Goal: Information Seeking & Learning: Stay updated

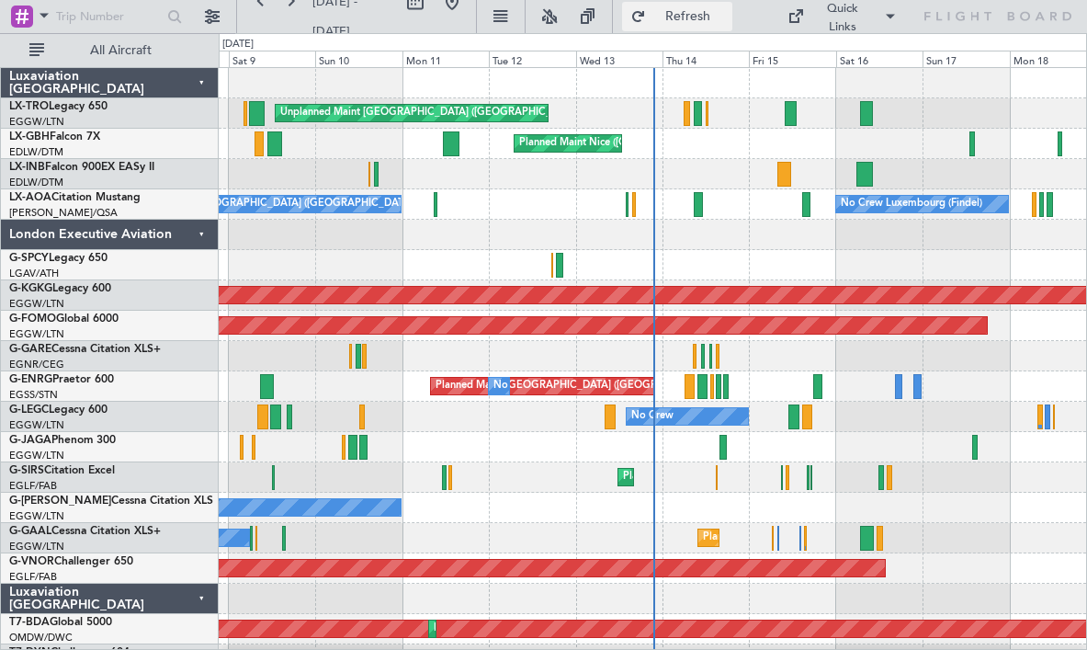
click at [674, 17] on span "Refresh" at bounding box center [688, 16] width 77 height 13
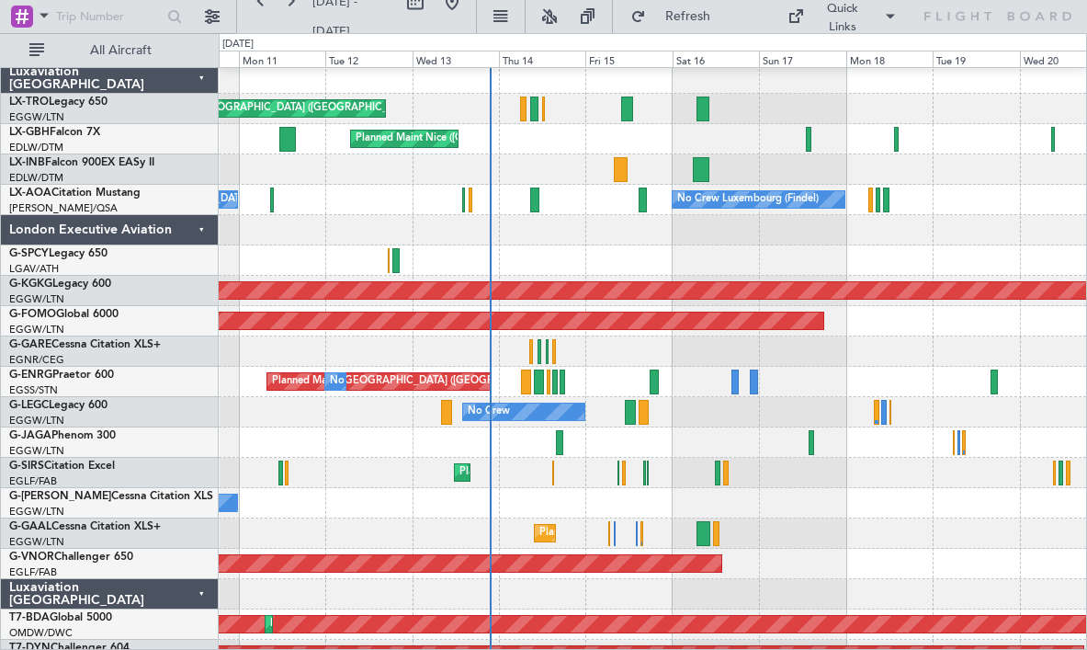
click at [577, 121] on div "Unplanned Maint [GEOGRAPHIC_DATA] ([GEOGRAPHIC_DATA]) Planned Maint" at bounding box center [653, 109] width 868 height 30
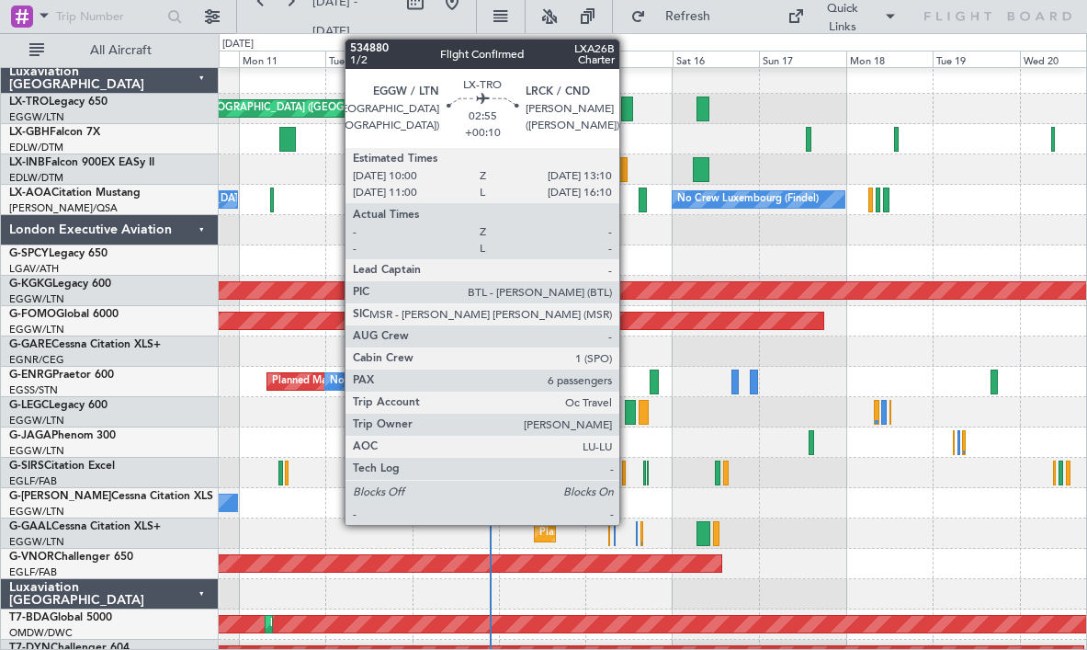
click at [628, 110] on div at bounding box center [627, 108] width 12 height 25
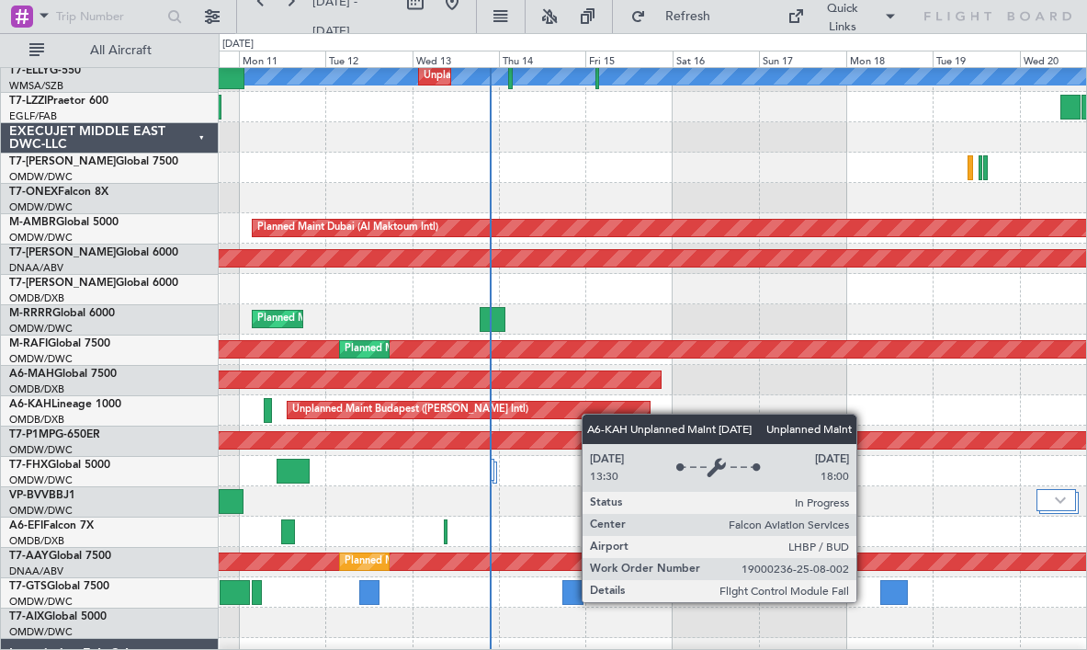
scroll to position [947, 0]
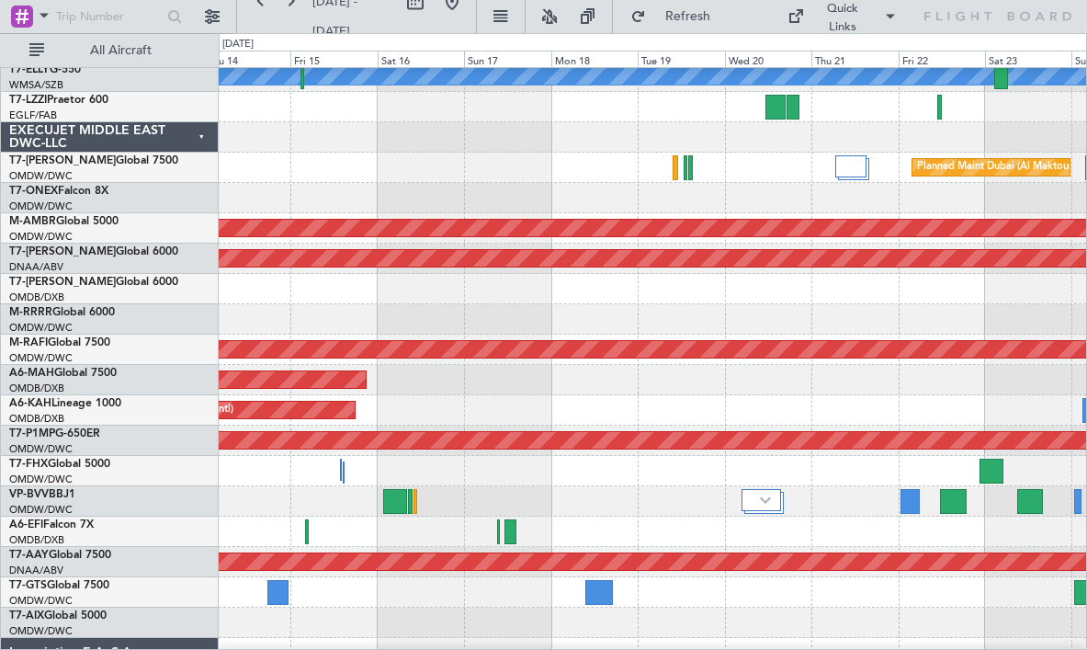
click at [678, 119] on div at bounding box center [653, 107] width 868 height 30
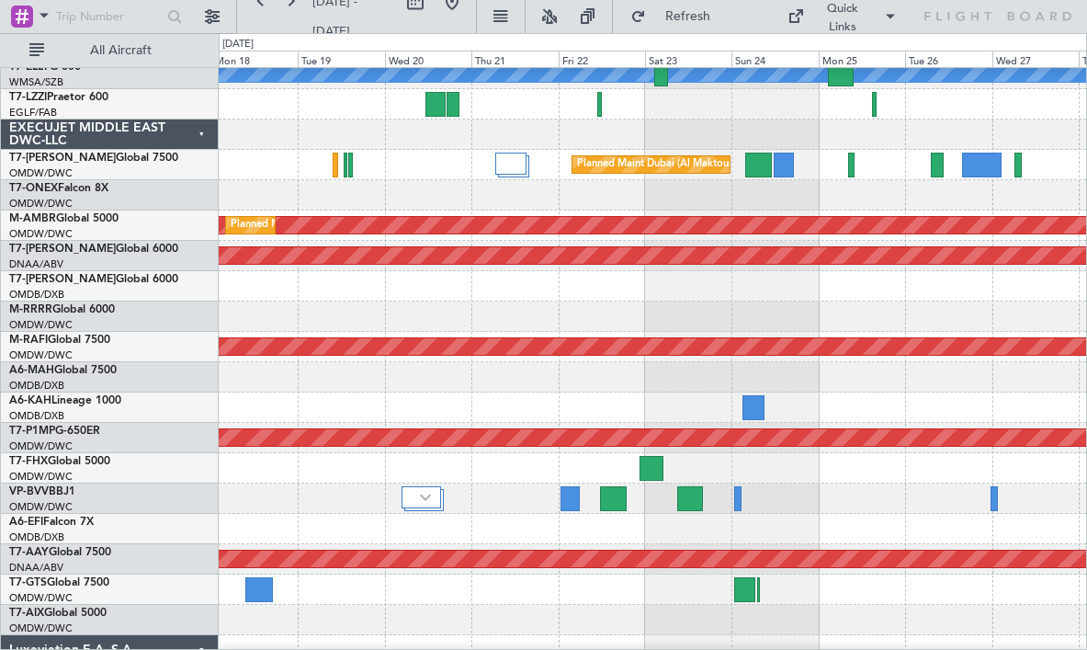
click at [679, 118] on div at bounding box center [653, 104] width 868 height 30
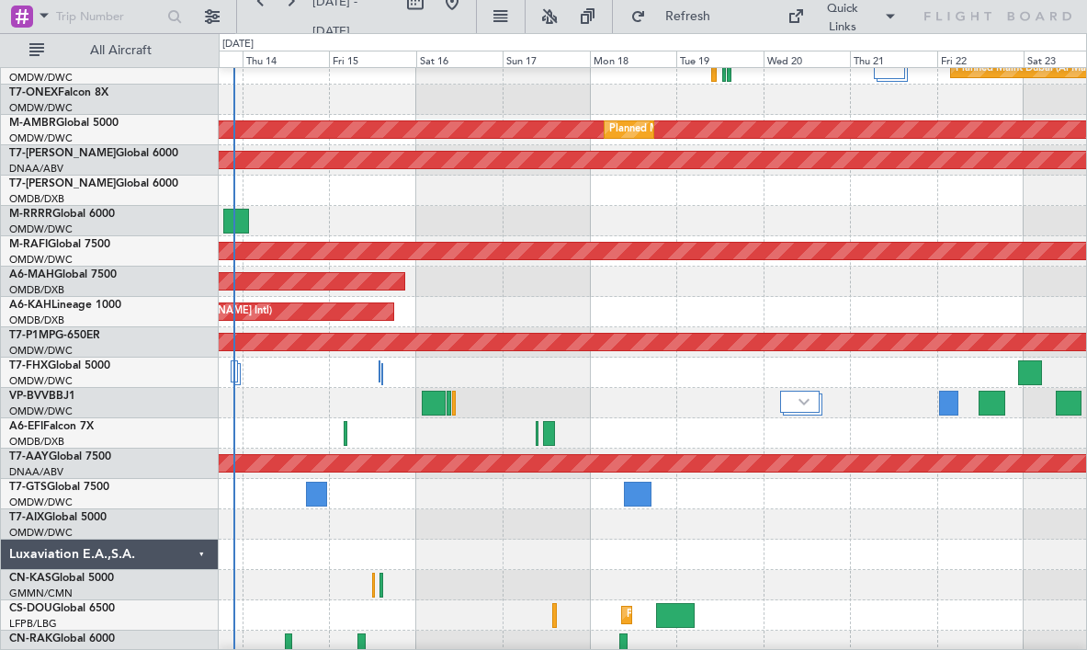
scroll to position [1048, 0]
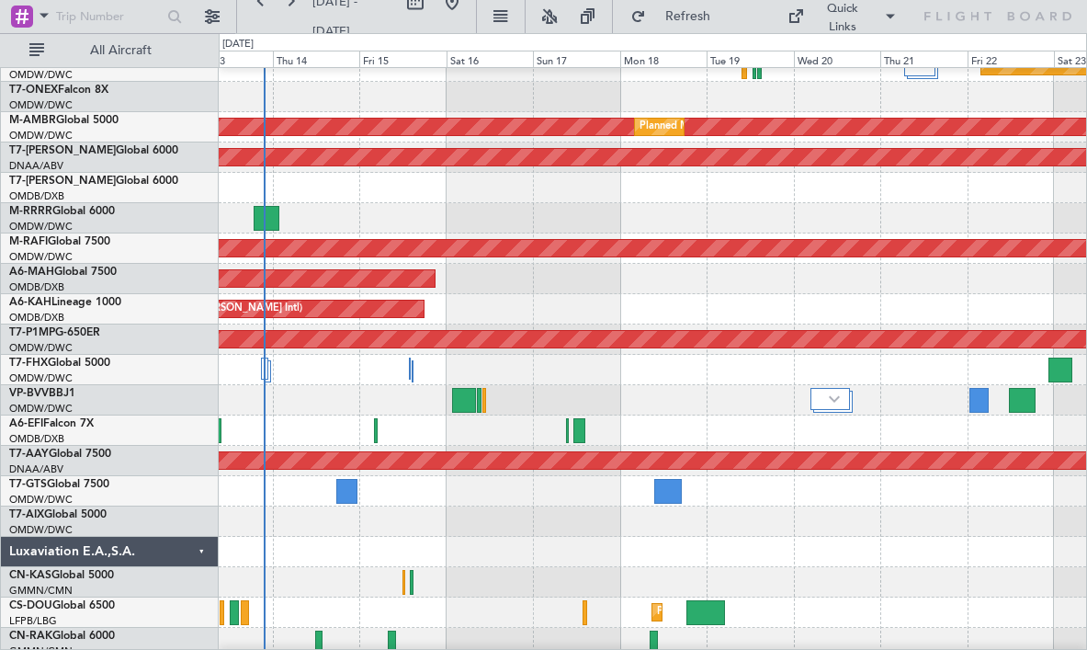
click at [703, 386] on div at bounding box center [653, 400] width 868 height 30
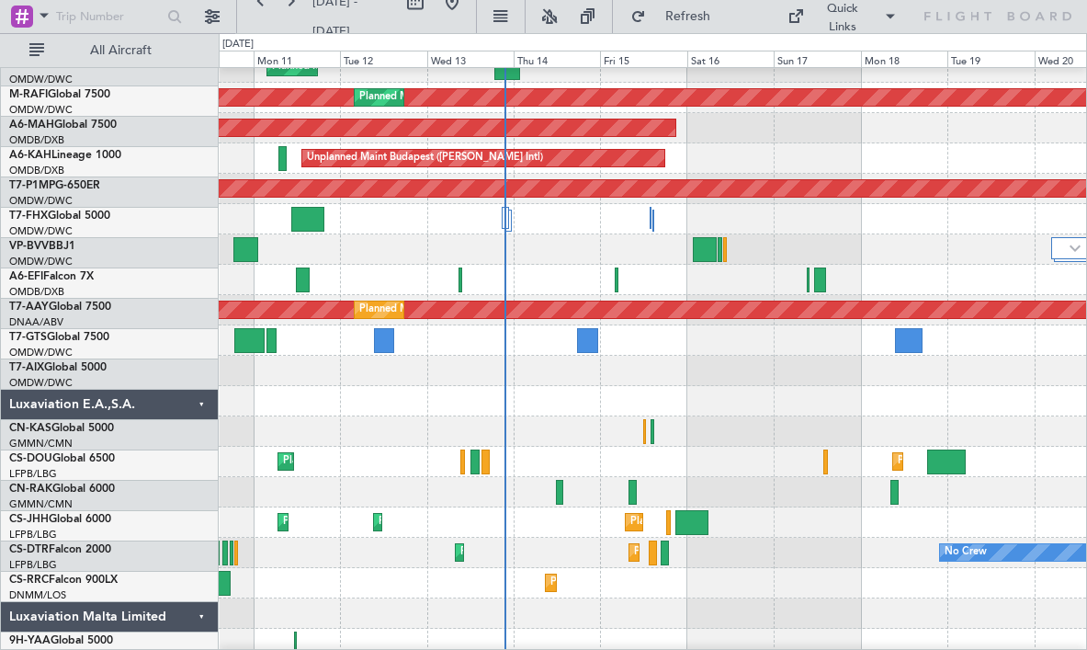
scroll to position [1185, 0]
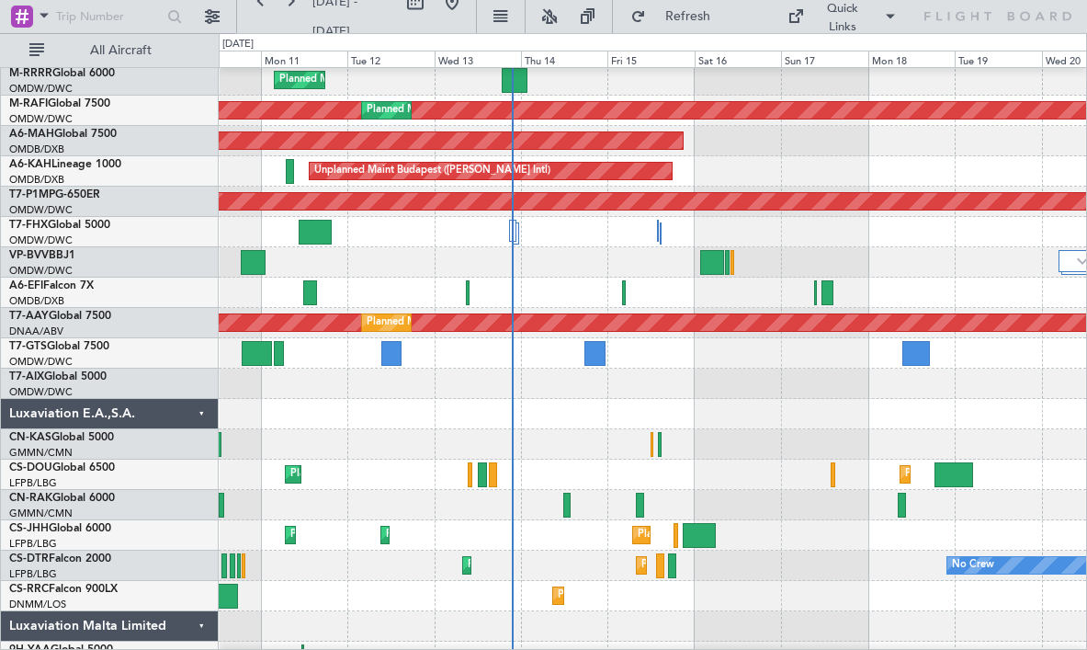
click at [99, 260] on div "Planned Maint Southend Planned Maint [GEOGRAPHIC_DATA] (Al Maktoum Intl) Planne…" at bounding box center [543, 341] width 1087 height 617
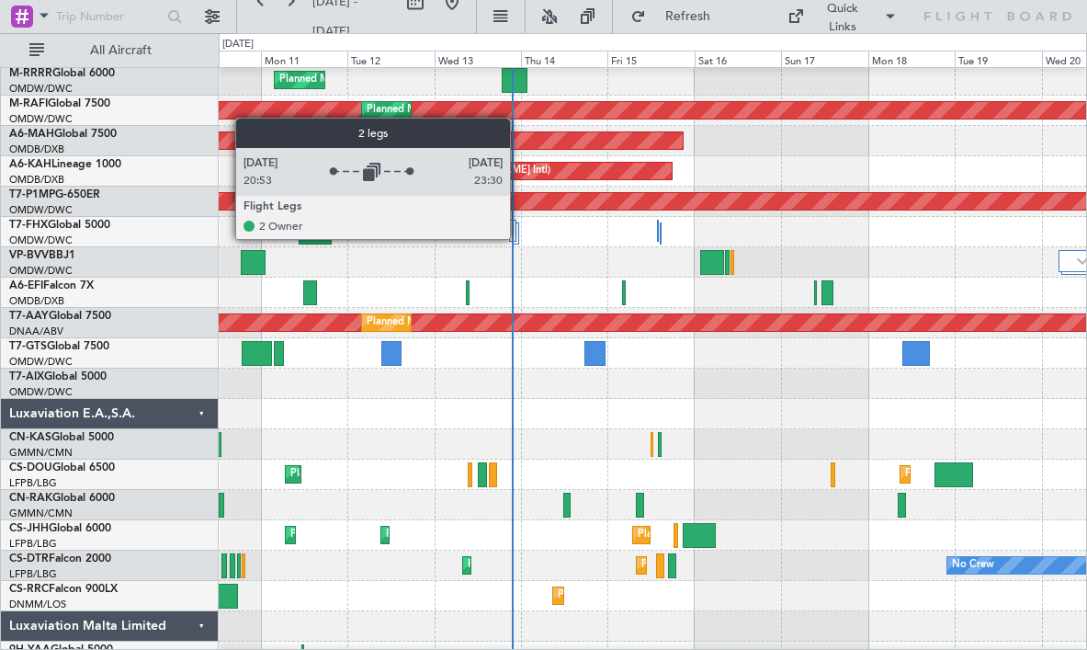
click at [518, 238] on div at bounding box center [515, 233] width 7 height 22
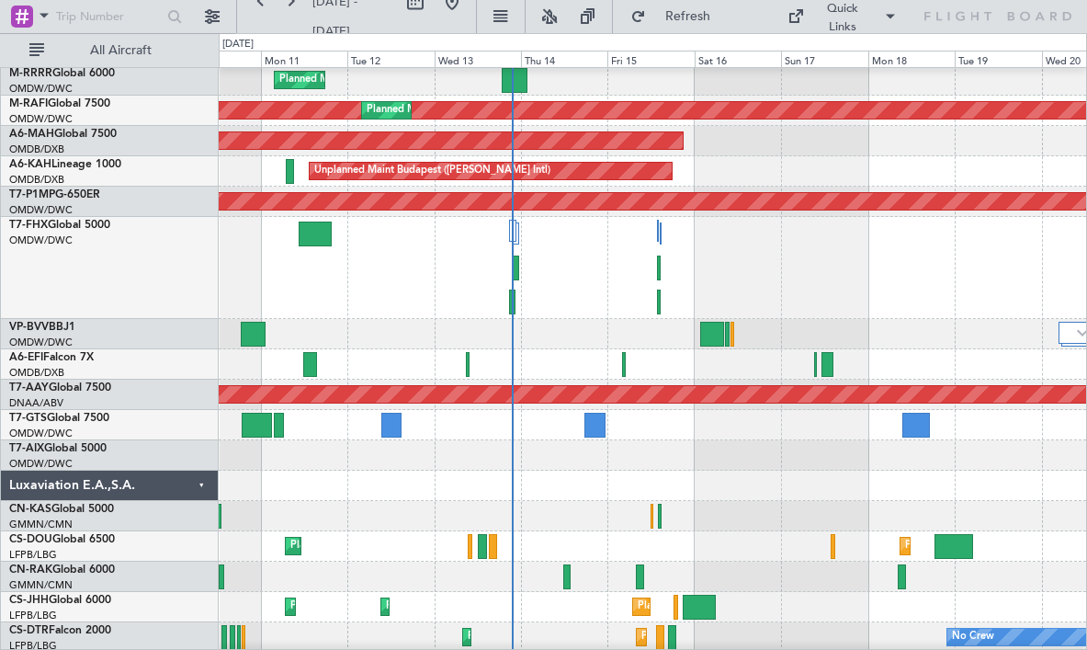
scroll to position [1201, 0]
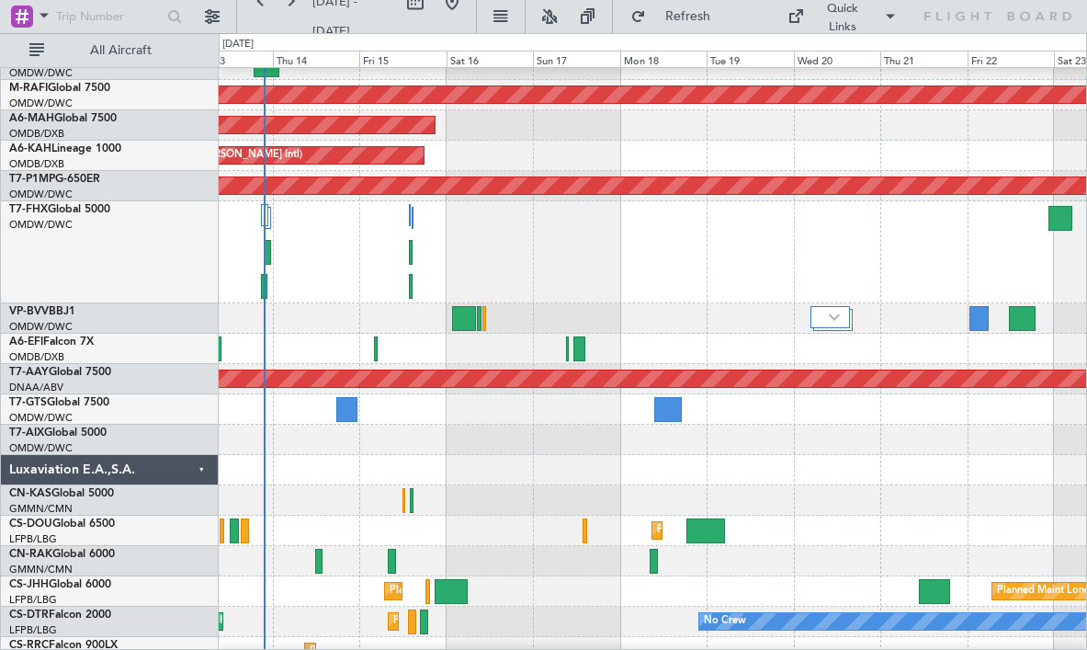
click at [622, 284] on div at bounding box center [653, 252] width 868 height 102
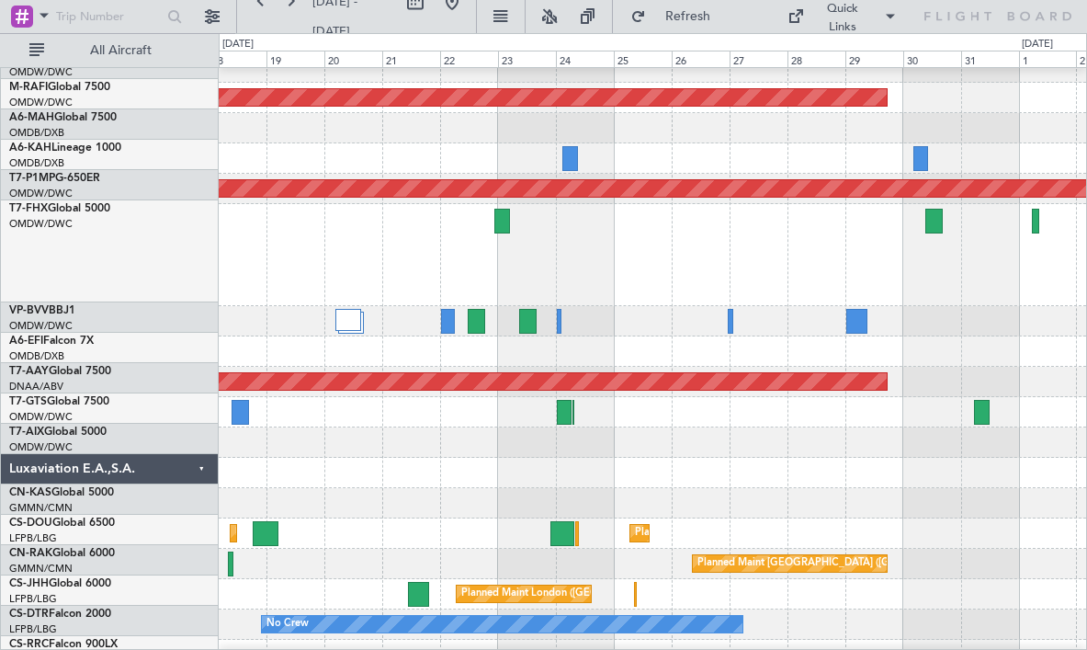
scroll to position [1198, 0]
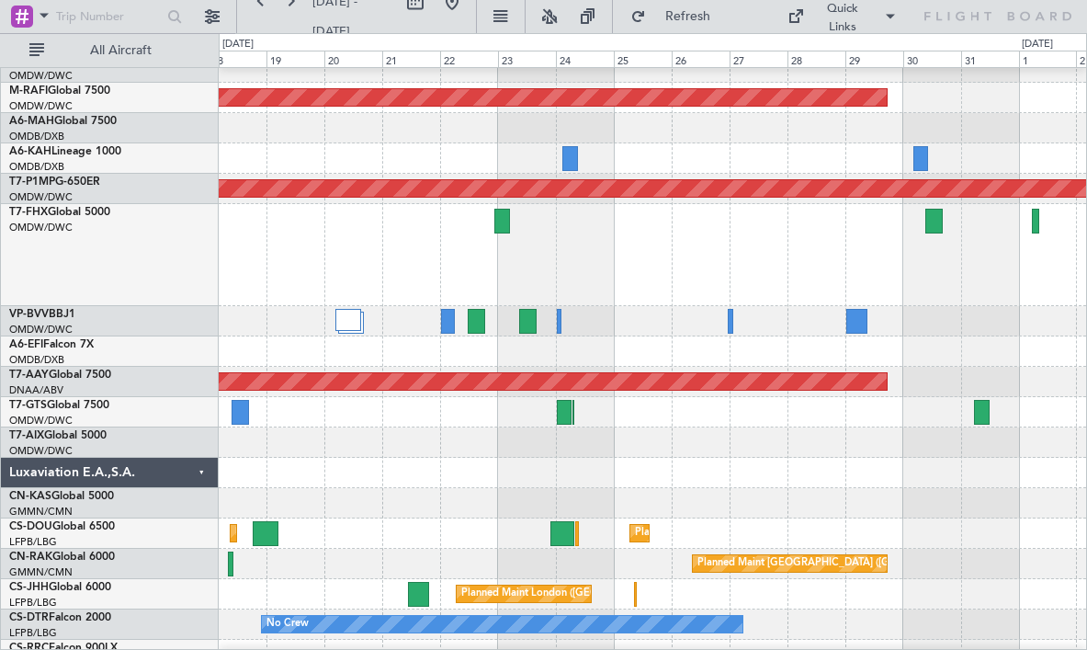
click at [594, 247] on div at bounding box center [653, 255] width 868 height 102
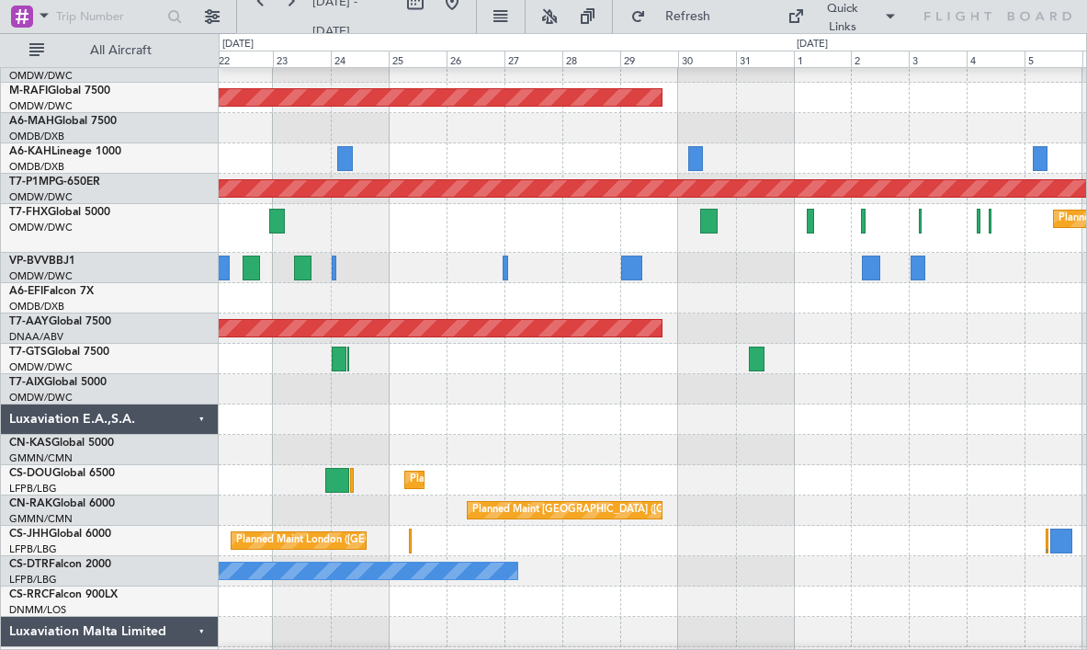
click at [754, 265] on div at bounding box center [653, 268] width 868 height 30
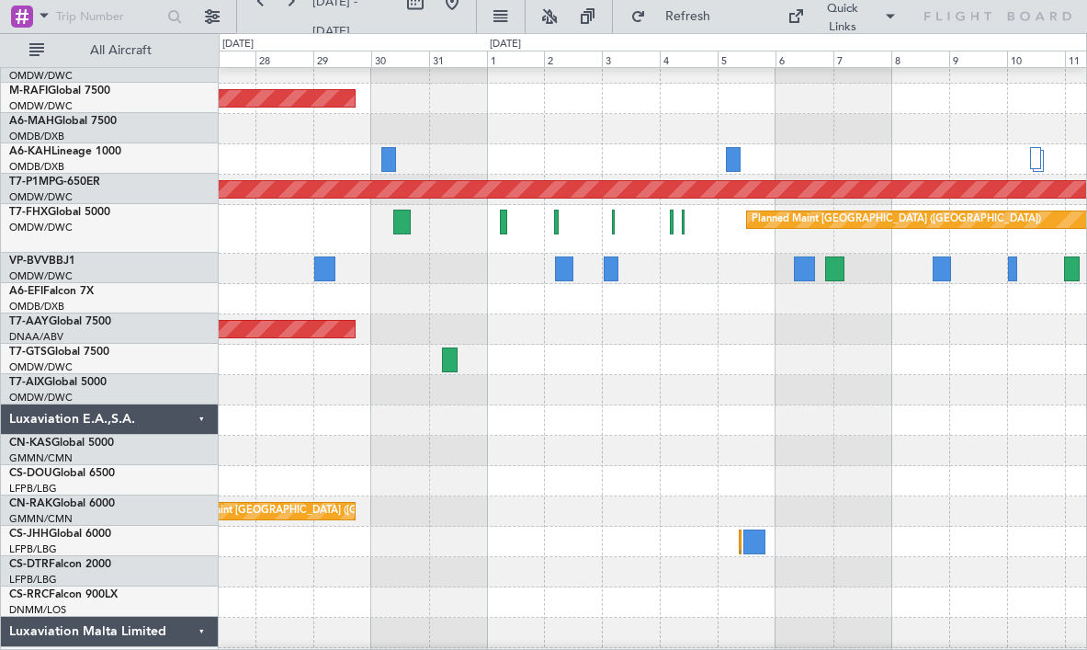
scroll to position [1197, 0]
click at [728, 244] on div "Planned Maint [GEOGRAPHIC_DATA] ([GEOGRAPHIC_DATA])" at bounding box center [653, 229] width 868 height 49
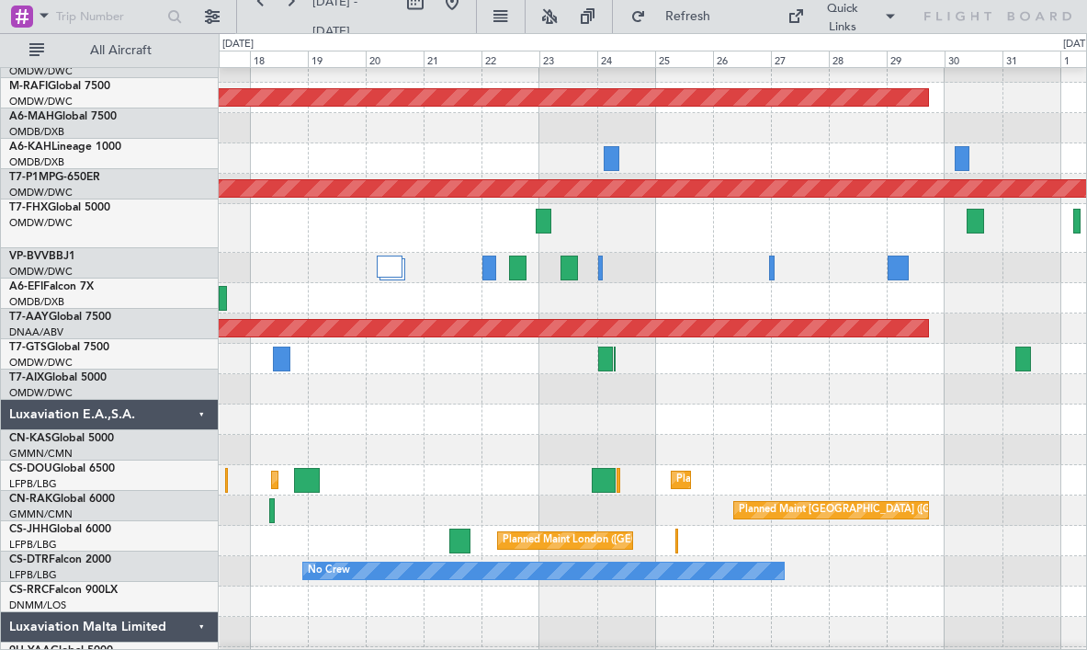
click at [877, 435] on div at bounding box center [653, 450] width 868 height 30
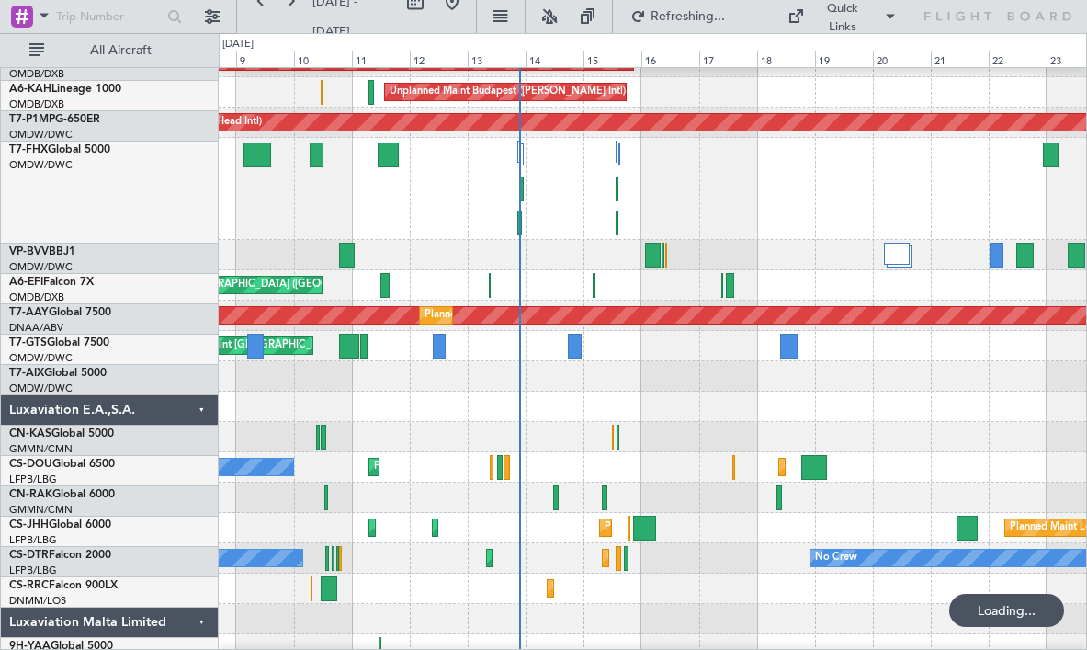
scroll to position [1268, 0]
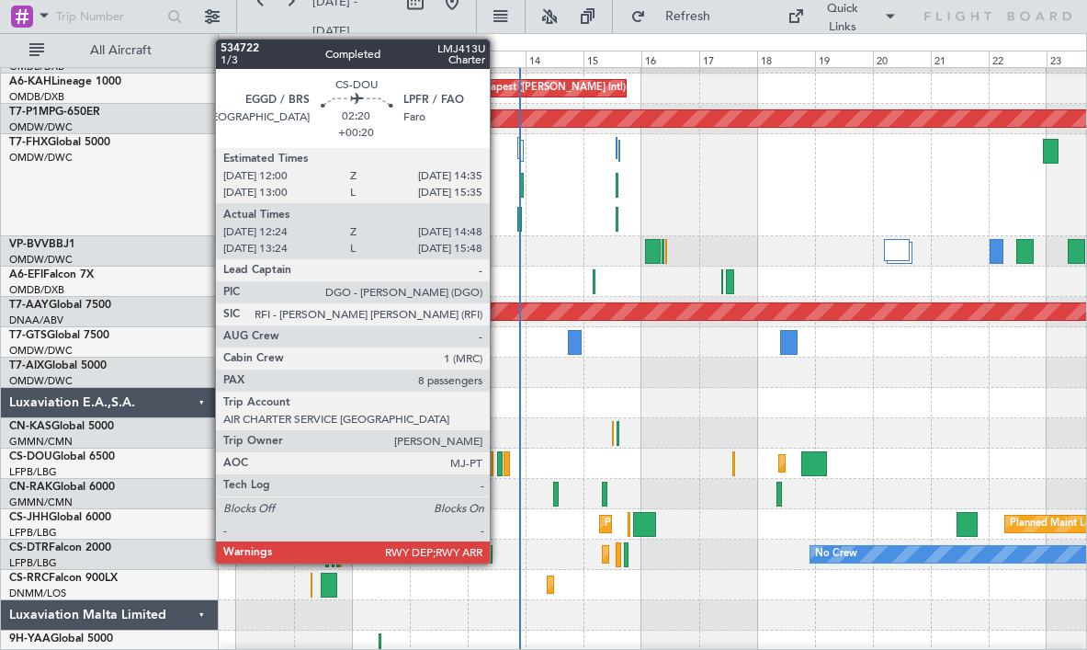
click at [498, 461] on div at bounding box center [500, 463] width 6 height 25
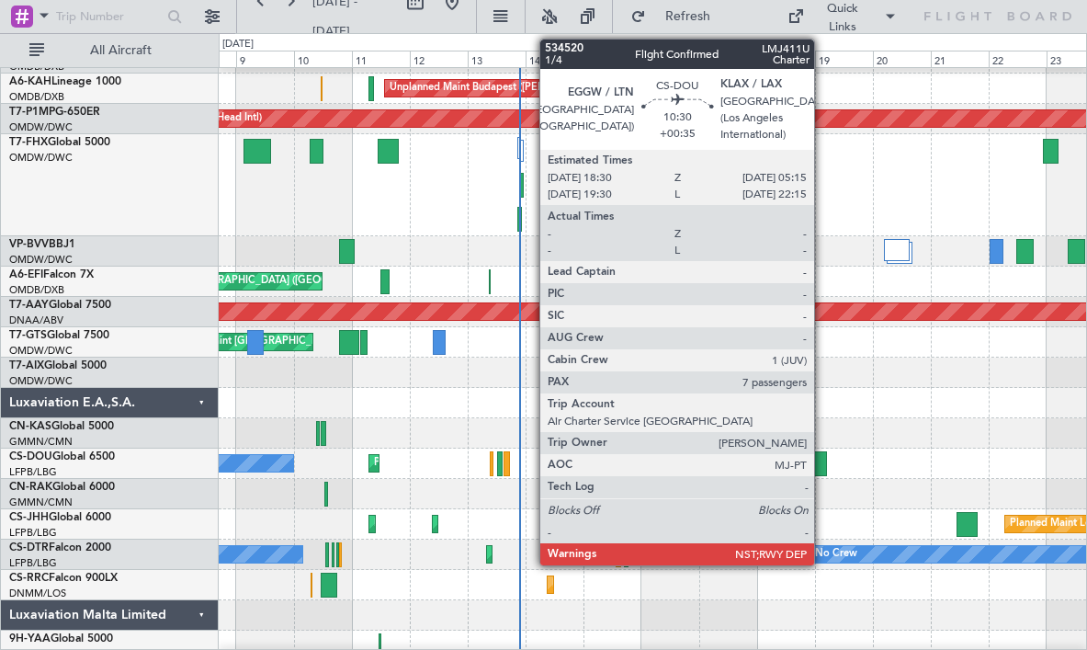
click at [822, 456] on div at bounding box center [814, 463] width 27 height 25
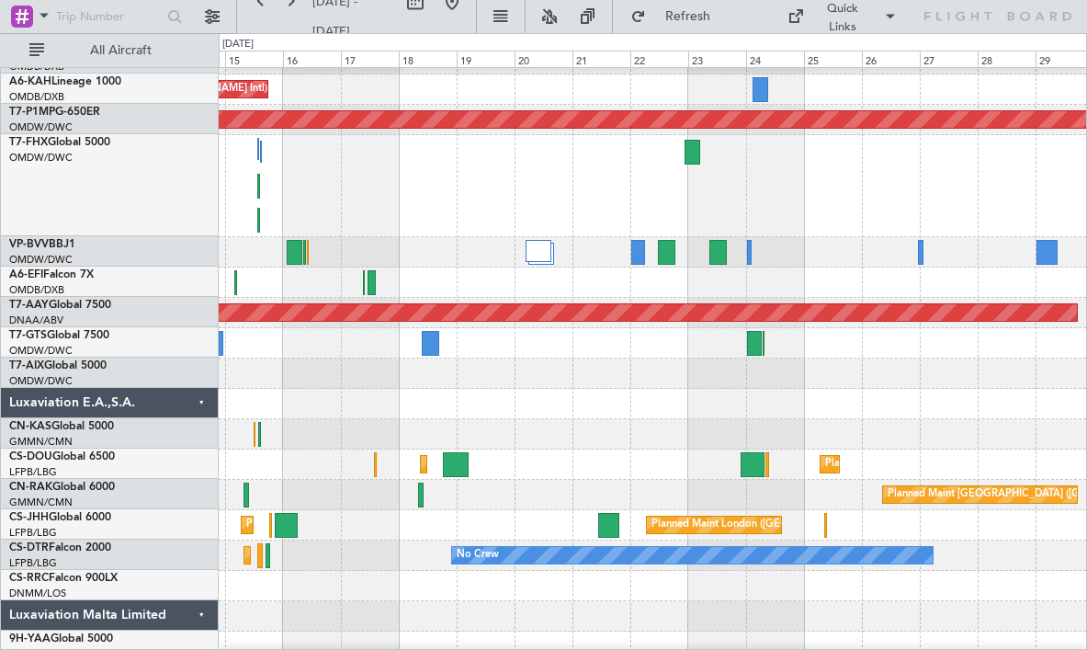
click at [602, 438] on div at bounding box center [653, 434] width 868 height 30
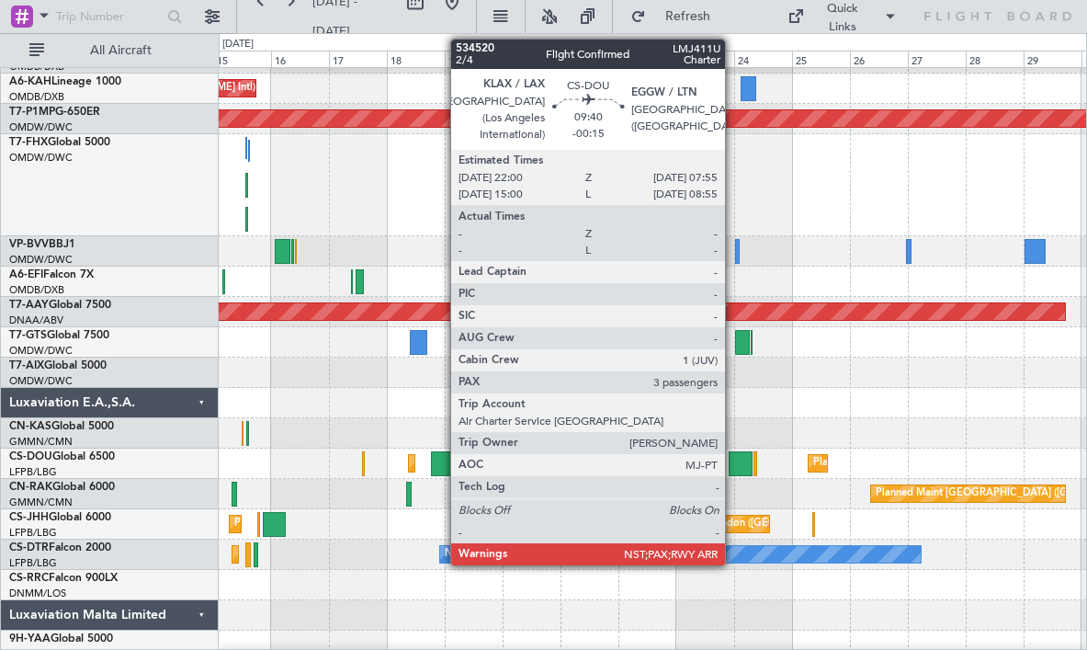
click at [733, 460] on div at bounding box center [741, 463] width 25 height 25
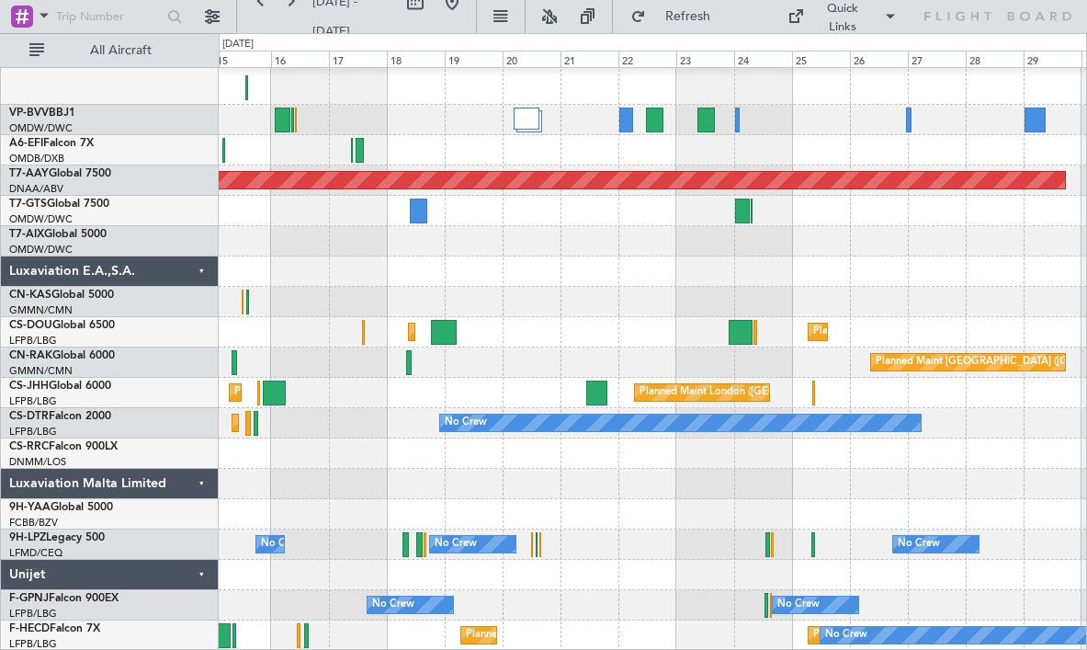
scroll to position [1399, 0]
